Goal: Transaction & Acquisition: Purchase product/service

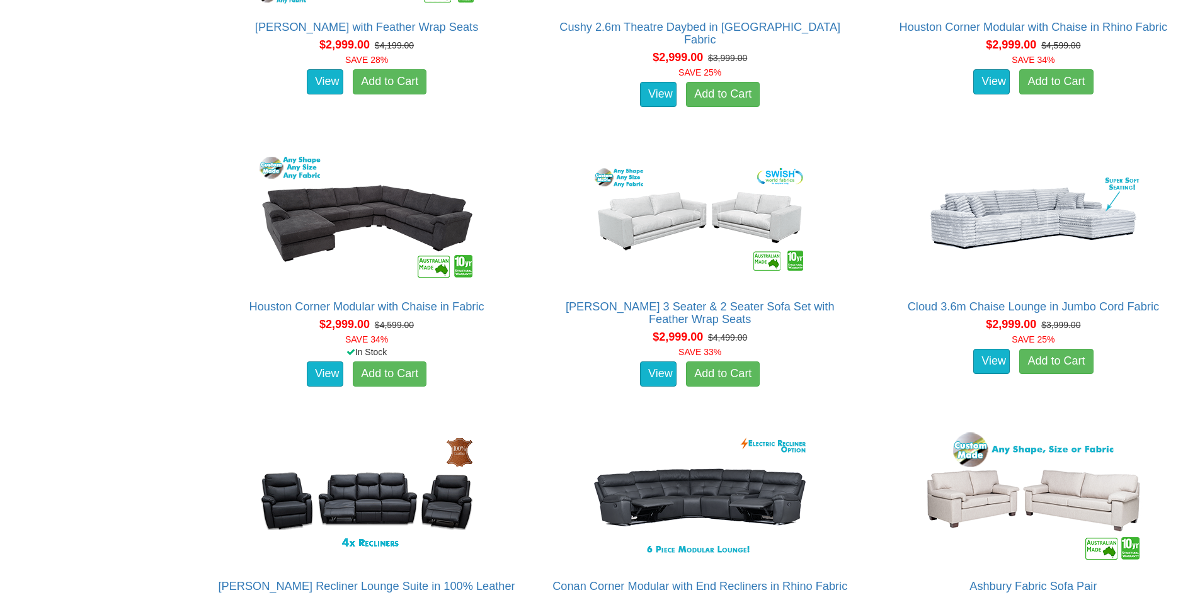
scroll to position [4788, 0]
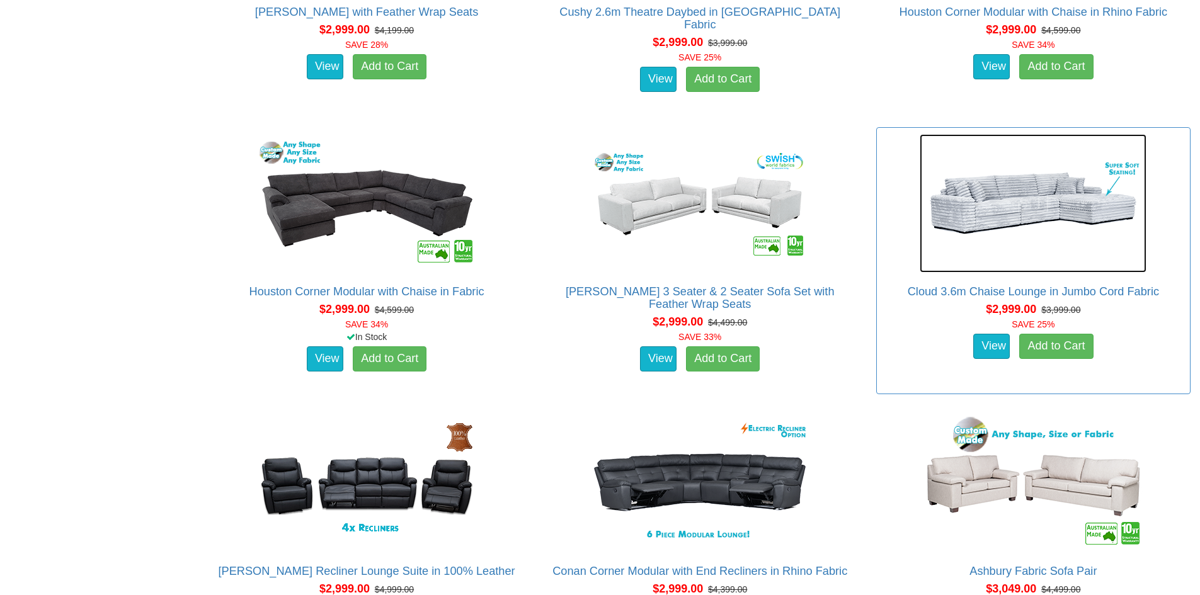
click at [1046, 213] on img at bounding box center [1033, 203] width 227 height 139
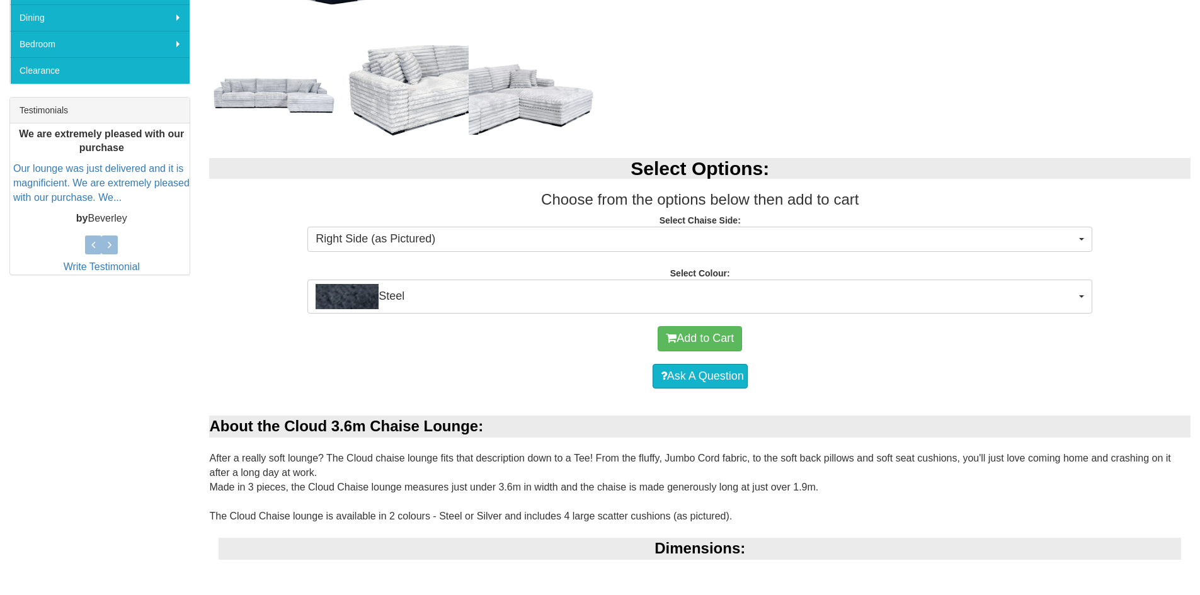
scroll to position [441, 0]
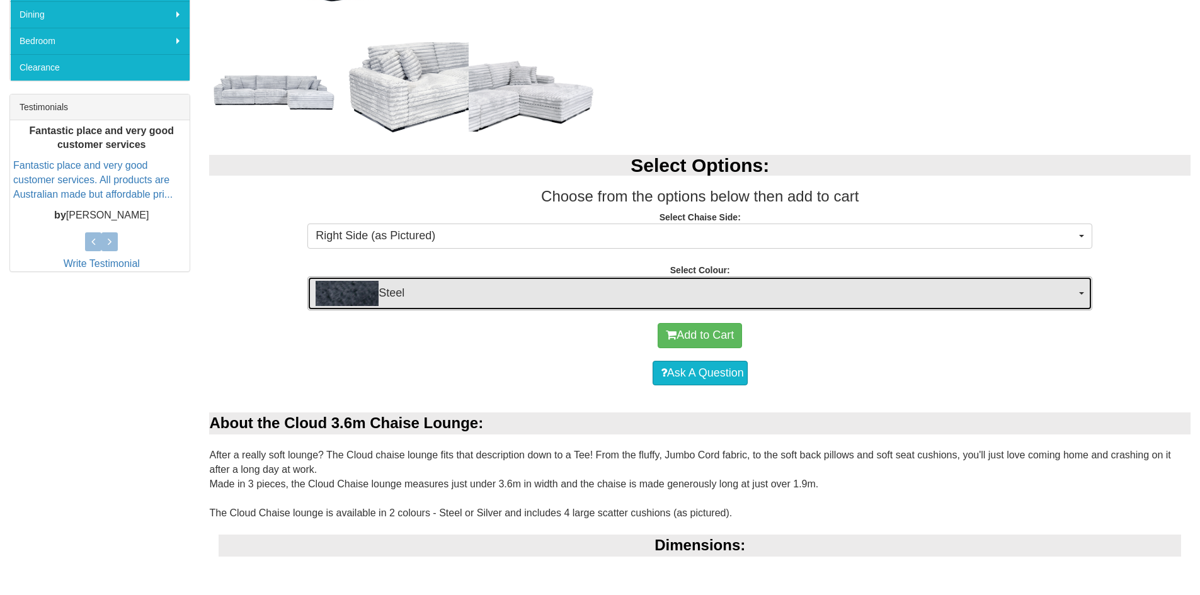
click at [1089, 294] on button "Steel" at bounding box center [699, 294] width 785 height 34
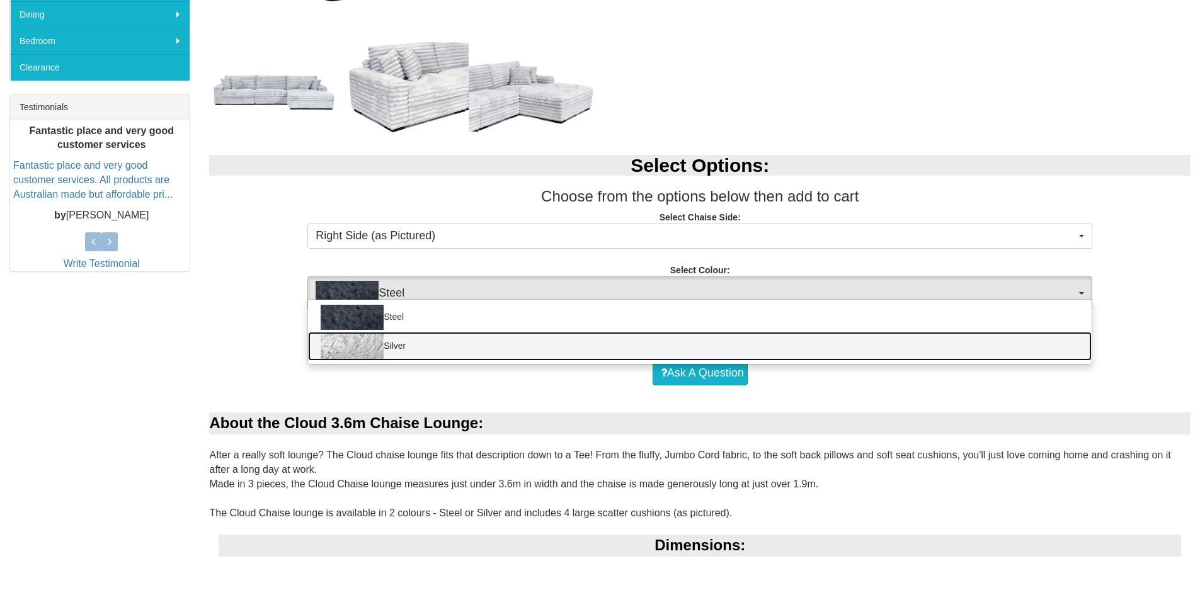
click at [401, 348] on link "Silver" at bounding box center [700, 346] width 784 height 29
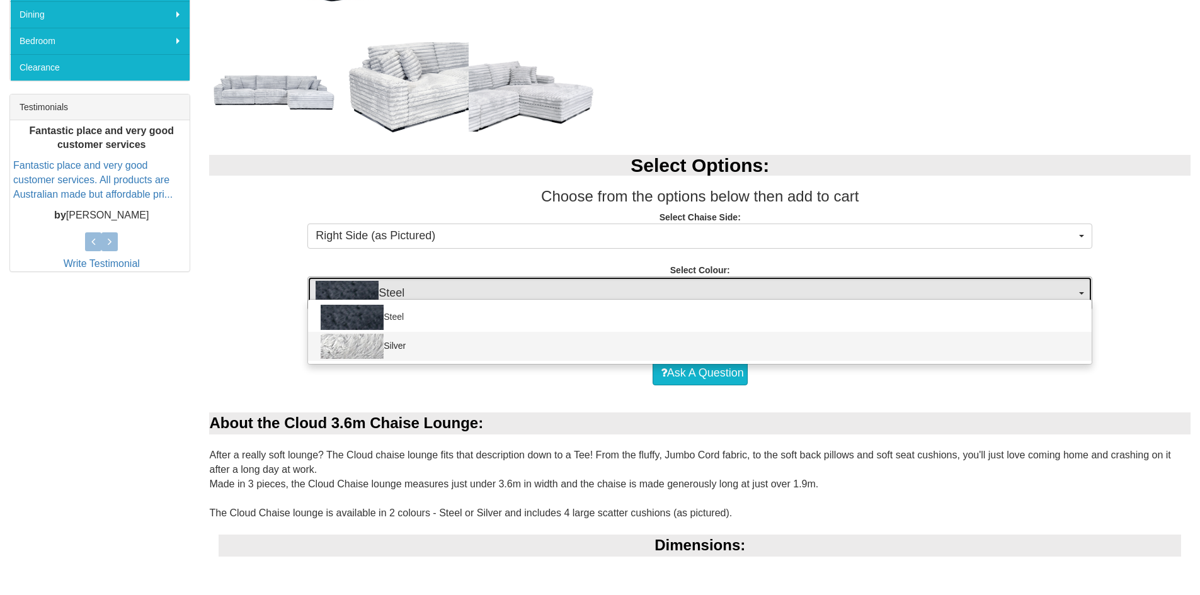
select select "1493"
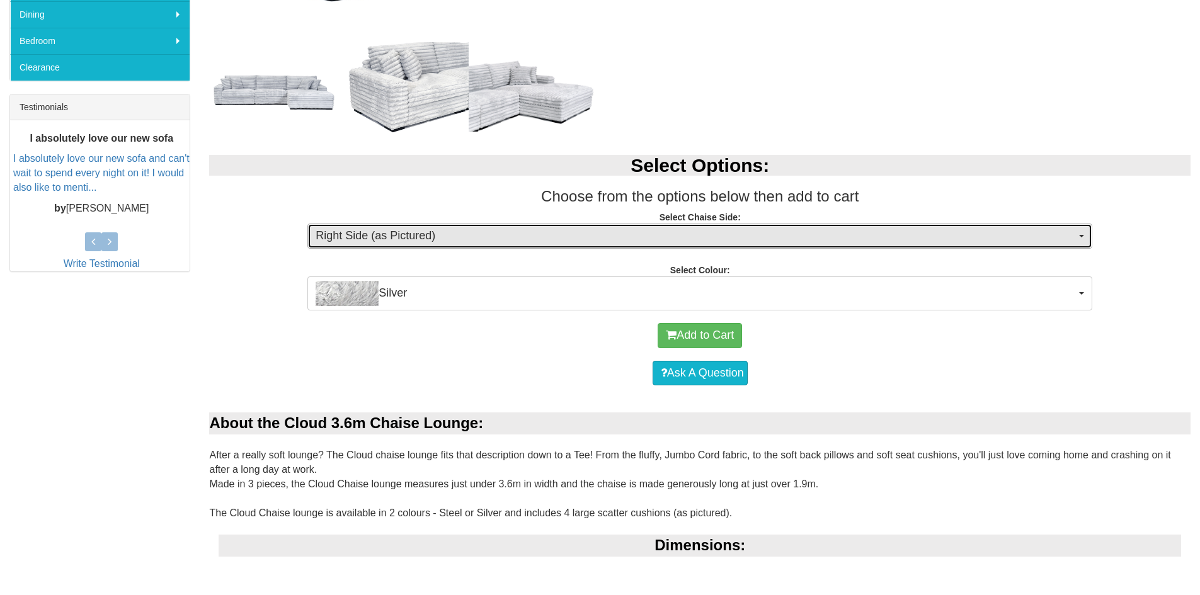
click at [1053, 231] on span "Right Side (as Pictured)" at bounding box center [696, 236] width 760 height 16
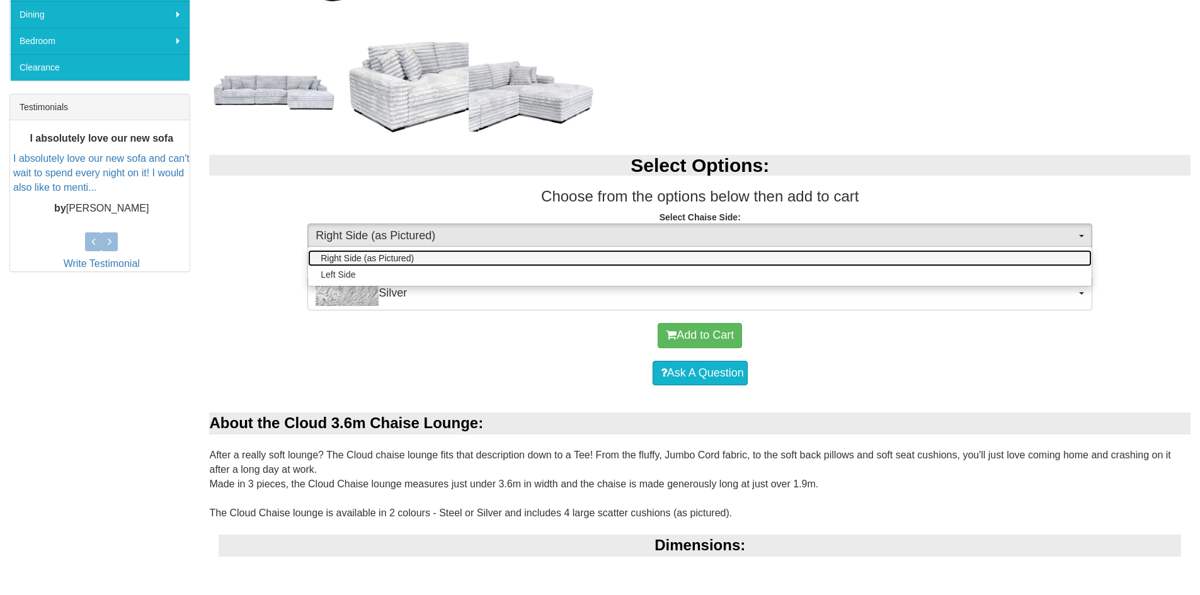
click at [365, 258] on span "Right Side (as Pictured)" at bounding box center [367, 258] width 93 height 13
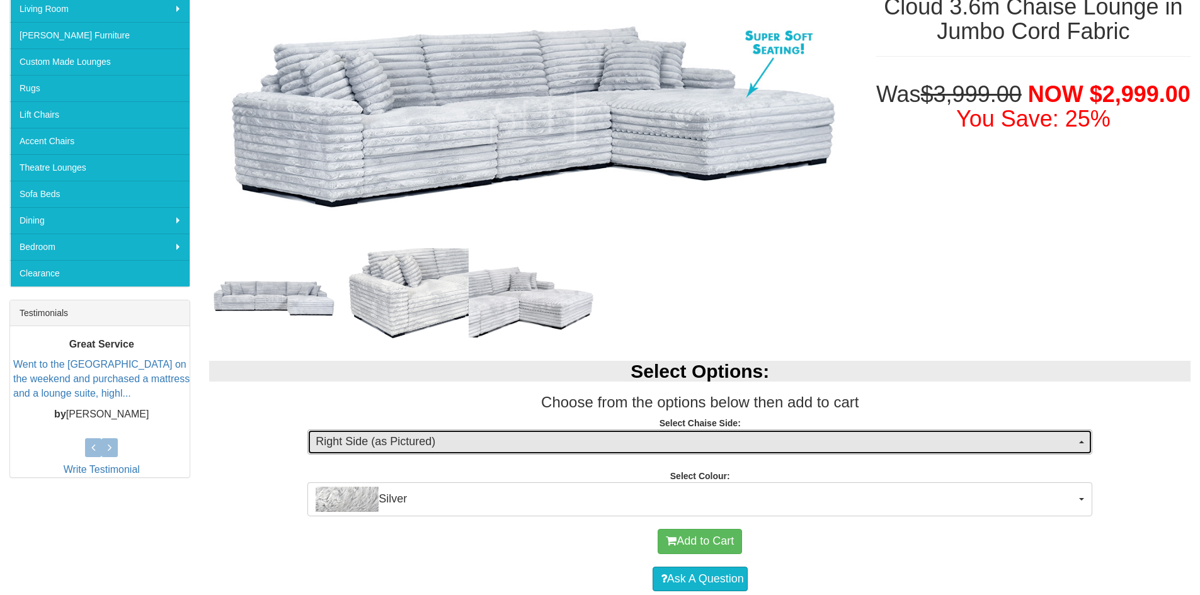
scroll to position [0, 0]
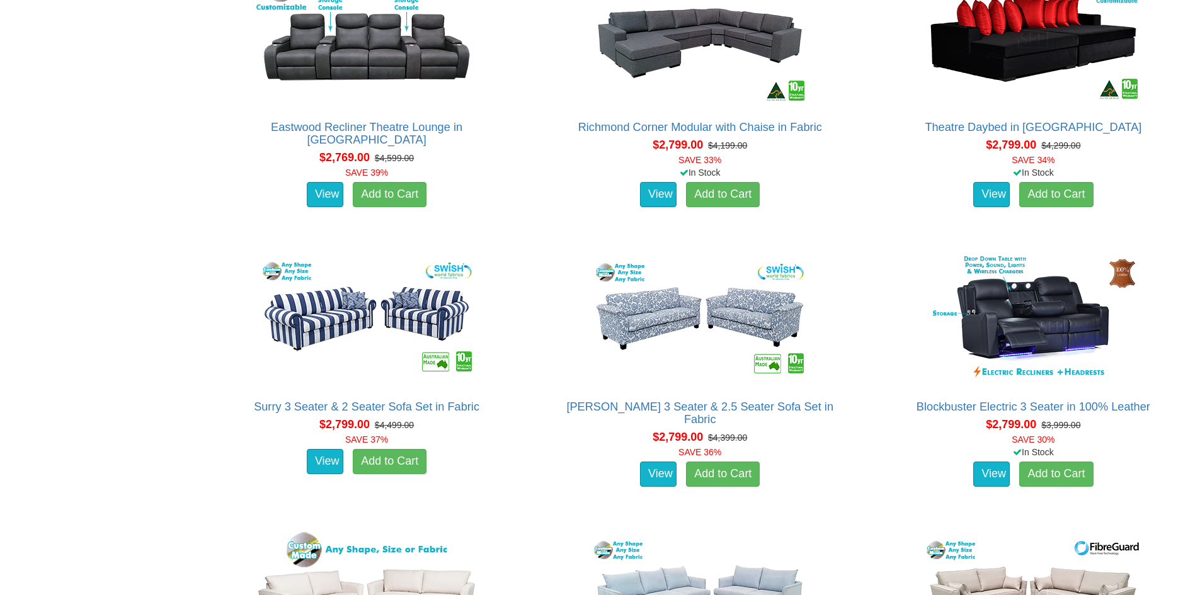
scroll to position [3591, 0]
